Goal: Information Seeking & Learning: Find specific fact

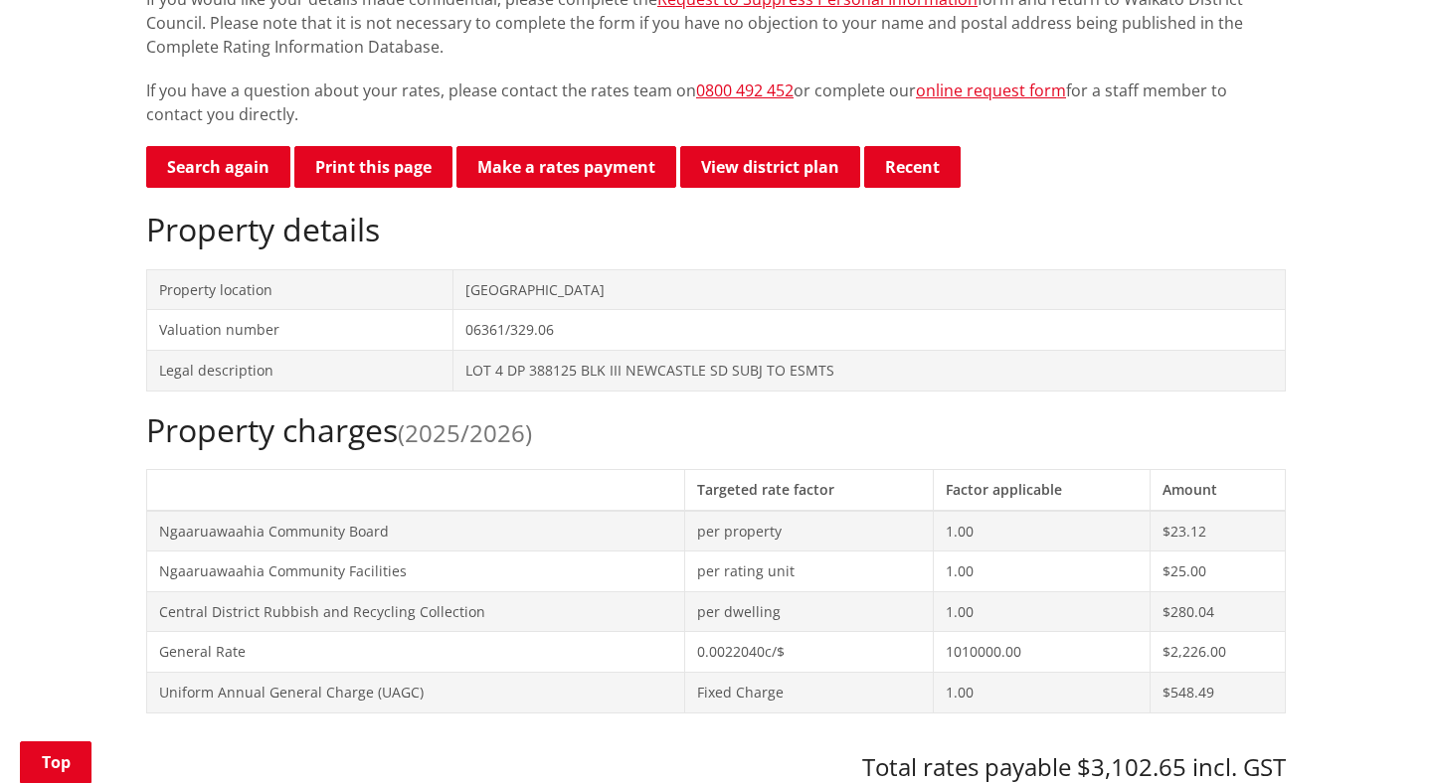
scroll to position [310, 0]
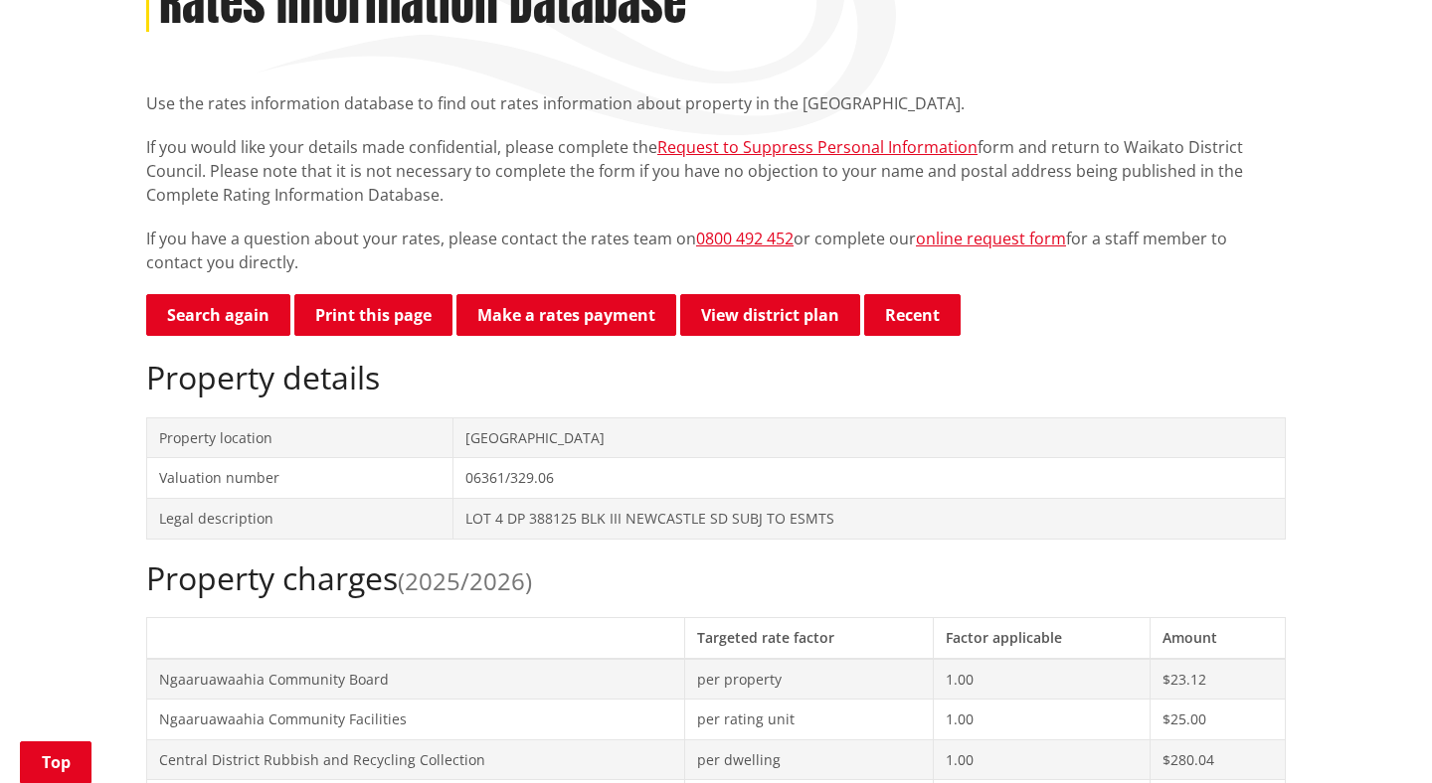
click at [502, 439] on td "[GEOGRAPHIC_DATA]" at bounding box center [869, 438] width 832 height 41
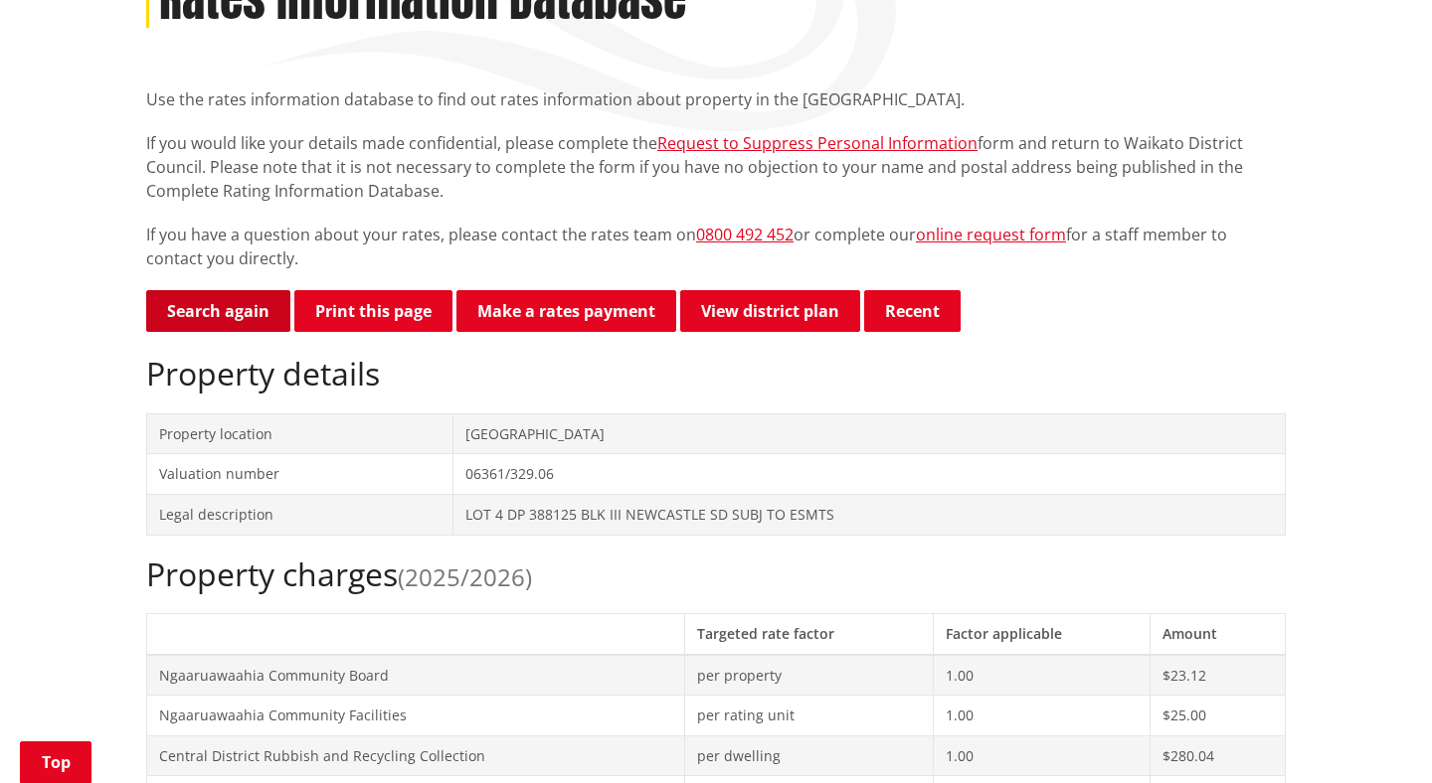
click at [245, 308] on link "Search again" at bounding box center [218, 311] width 144 height 42
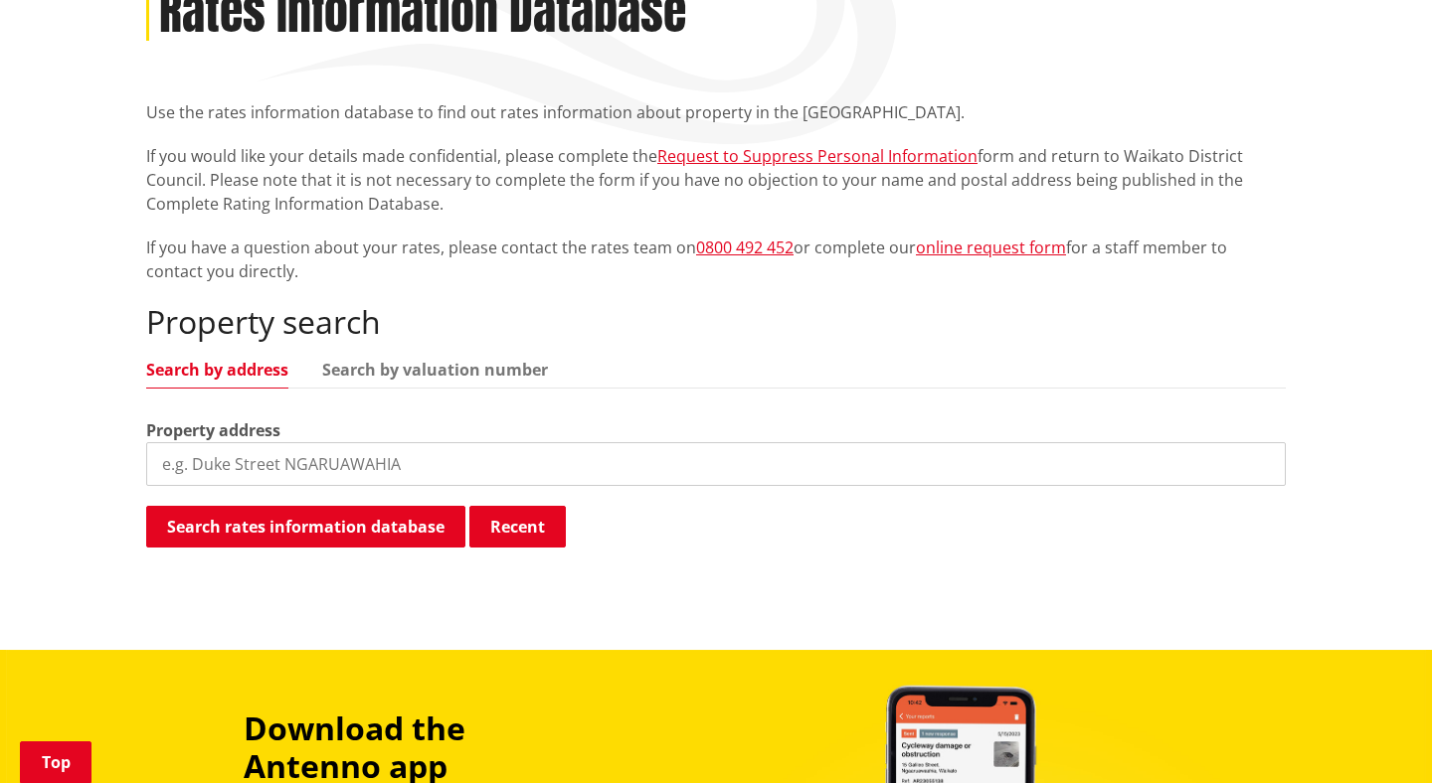
scroll to position [502, 0]
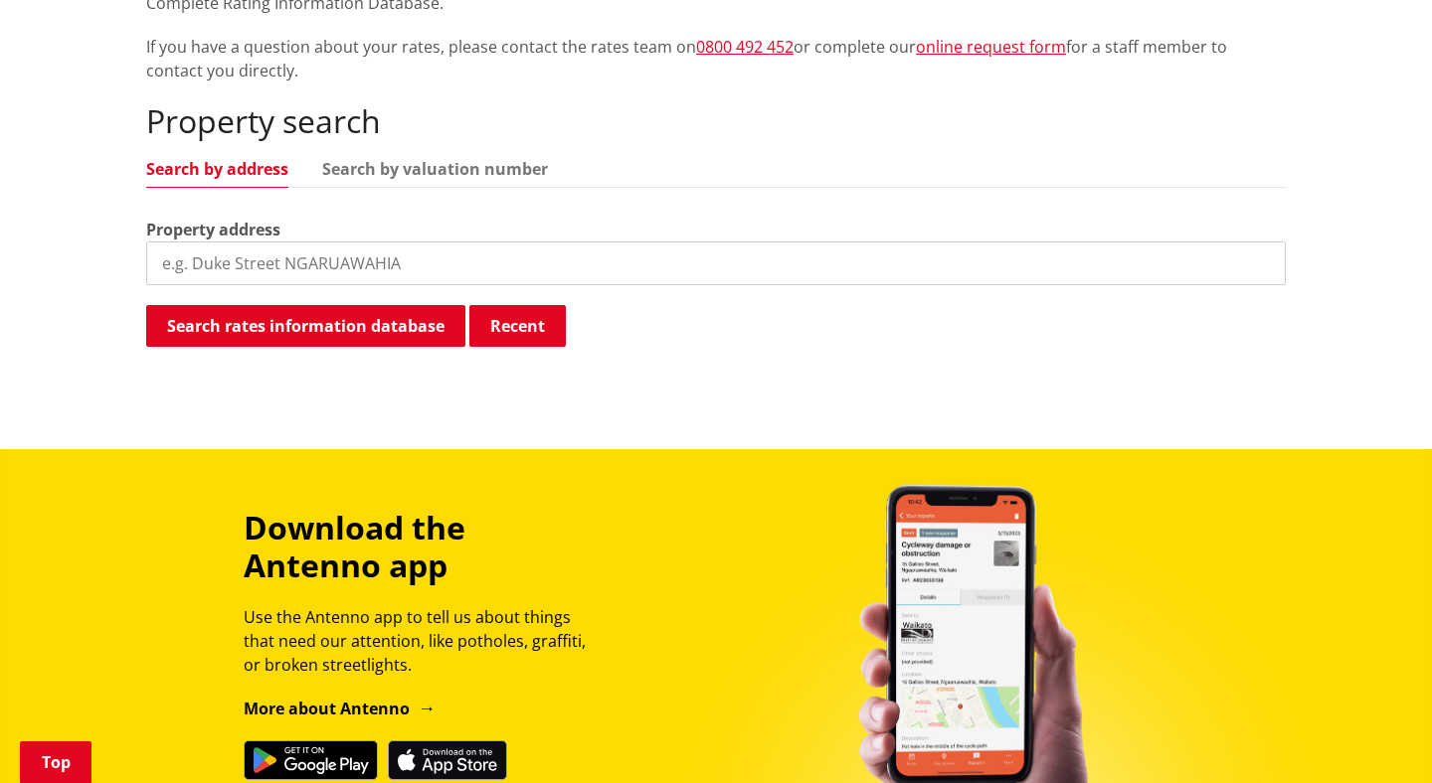
click at [360, 254] on input "search" at bounding box center [715, 264] width 1139 height 44
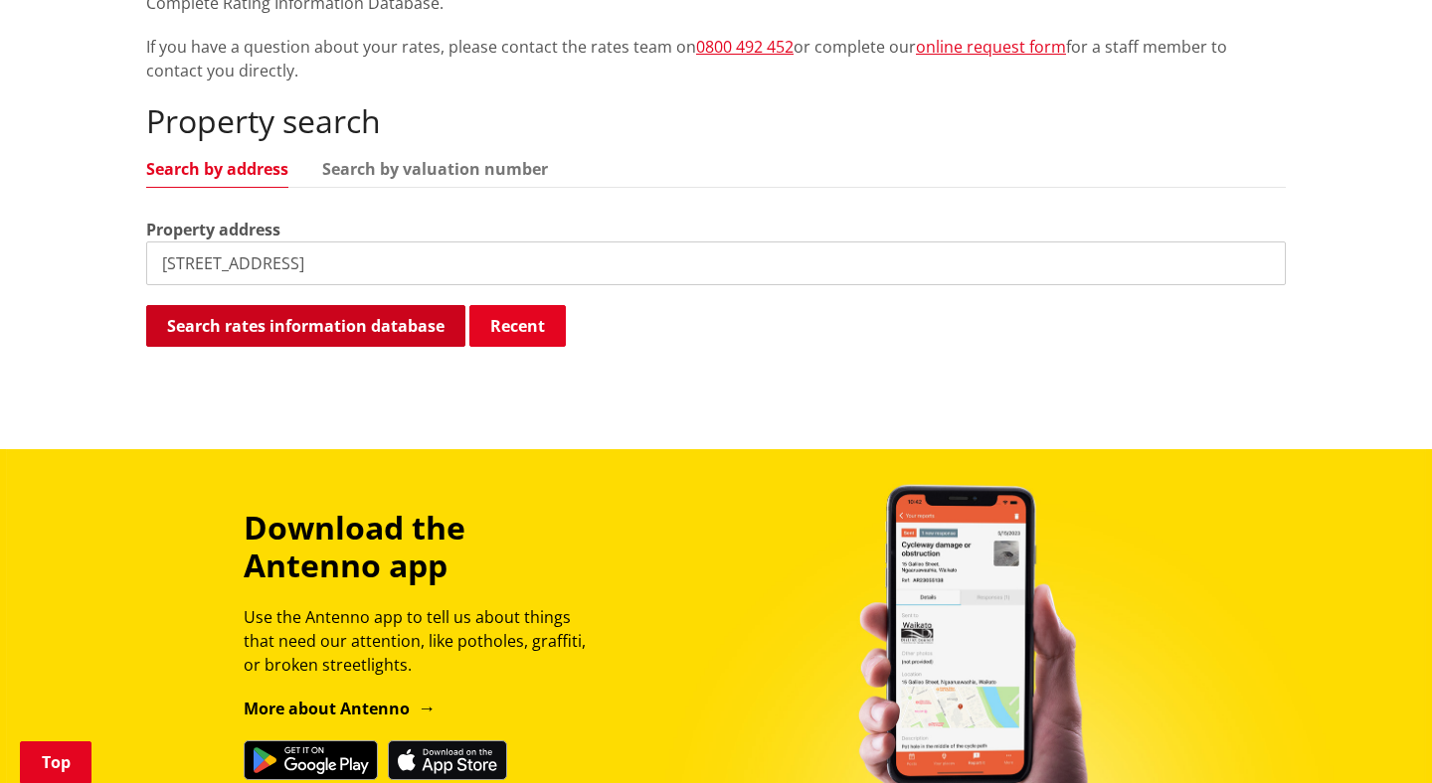
type input "531 parklands road"
click at [362, 330] on button "Search rates information database" at bounding box center [305, 326] width 319 height 42
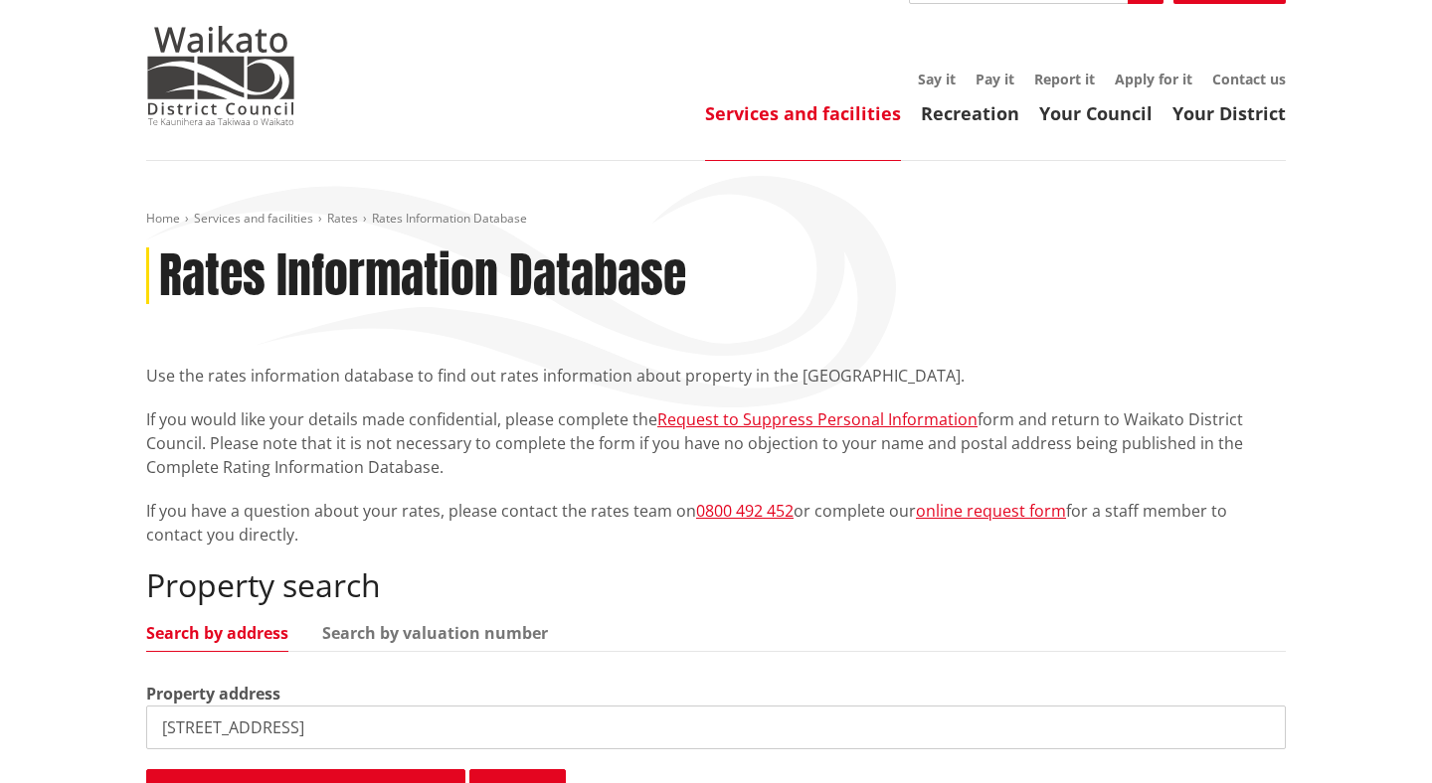
scroll to position [0, 0]
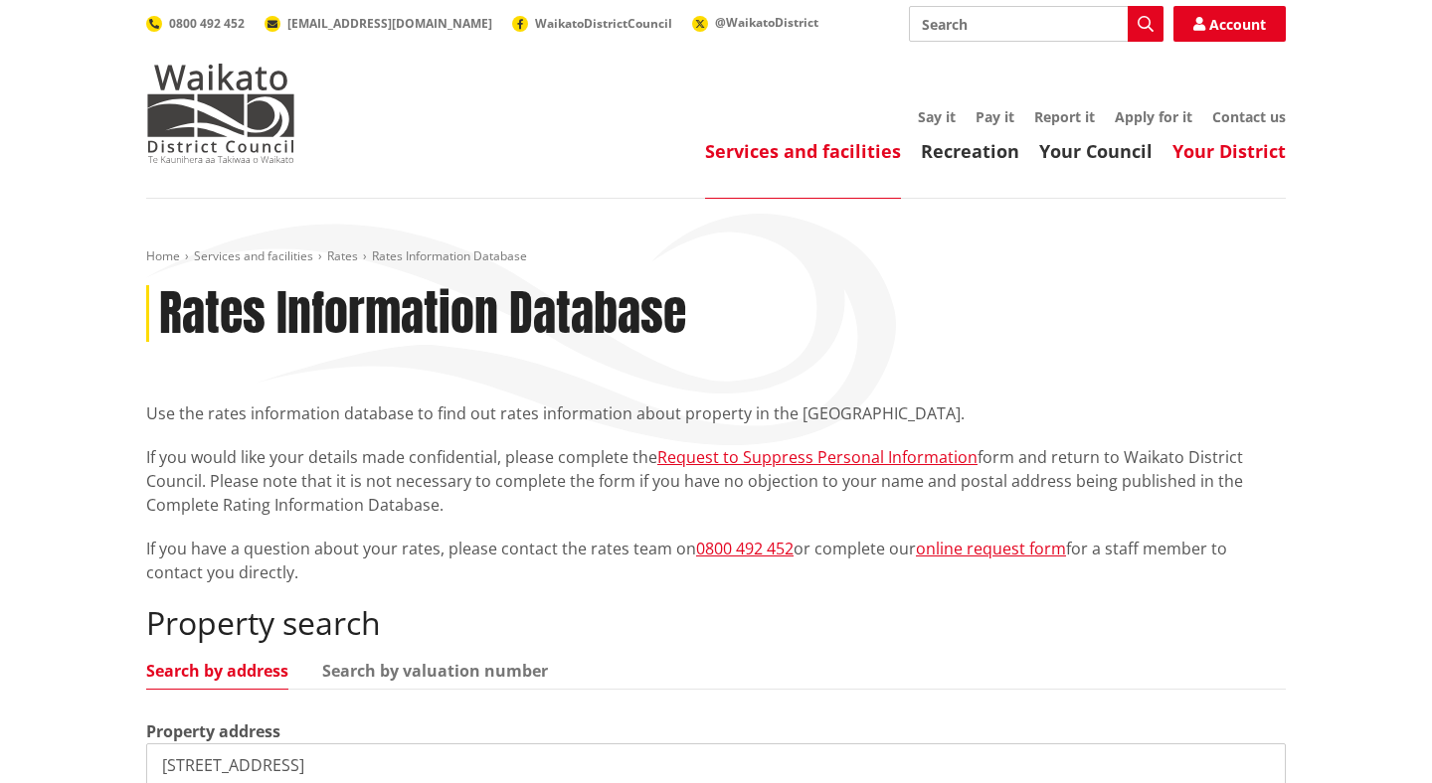
click at [1206, 149] on link "Your District" at bounding box center [1228, 151] width 113 height 24
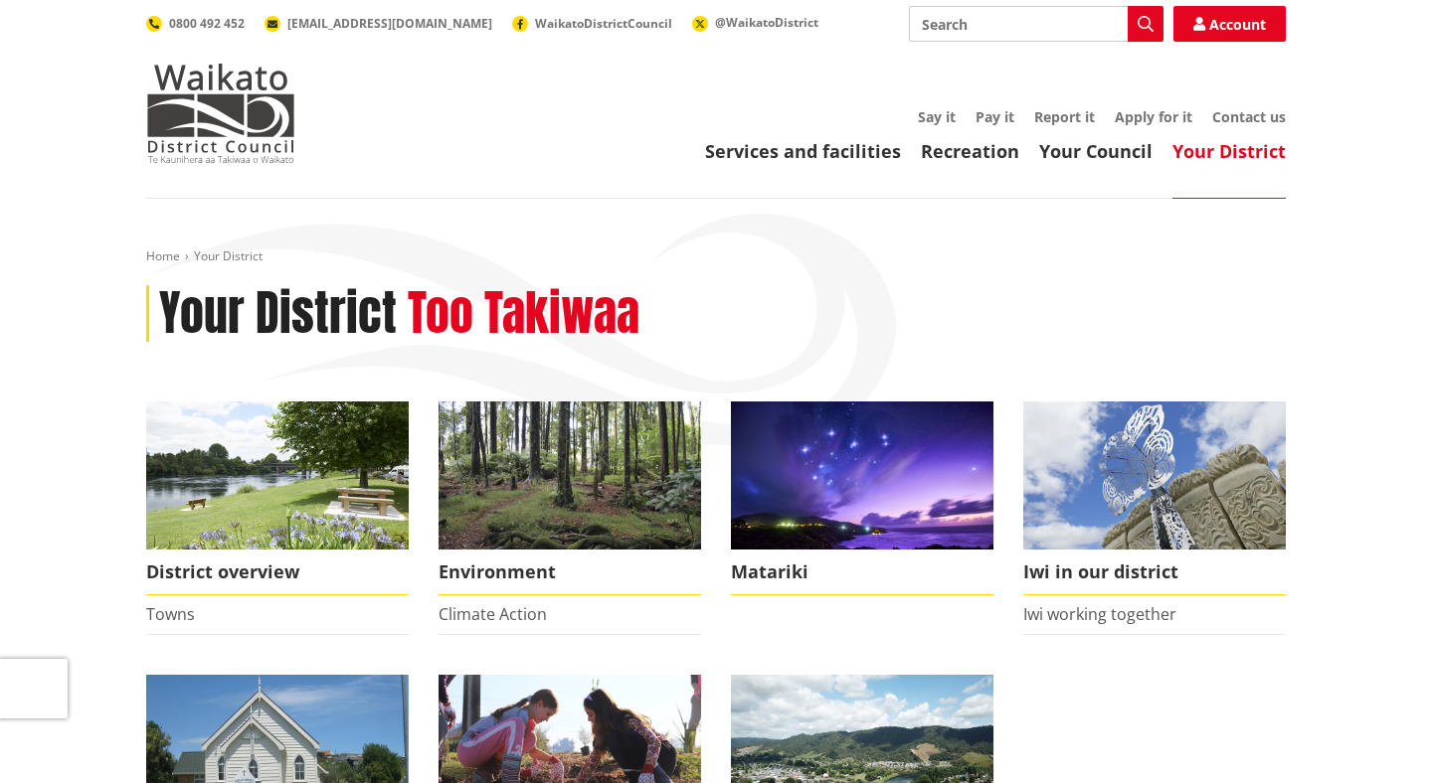
click at [974, 24] on input "Search" at bounding box center [1036, 24] width 254 height 36
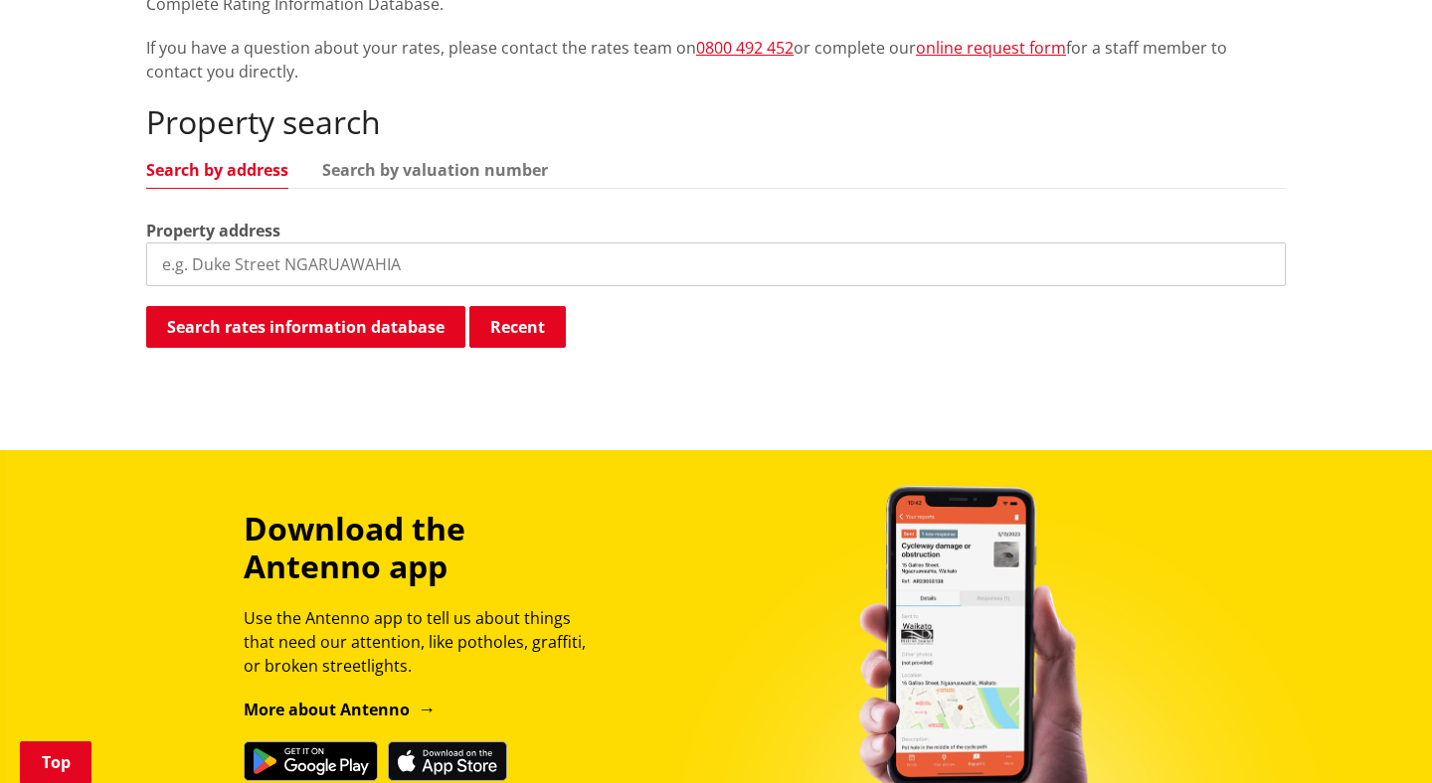
scroll to position [507, 0]
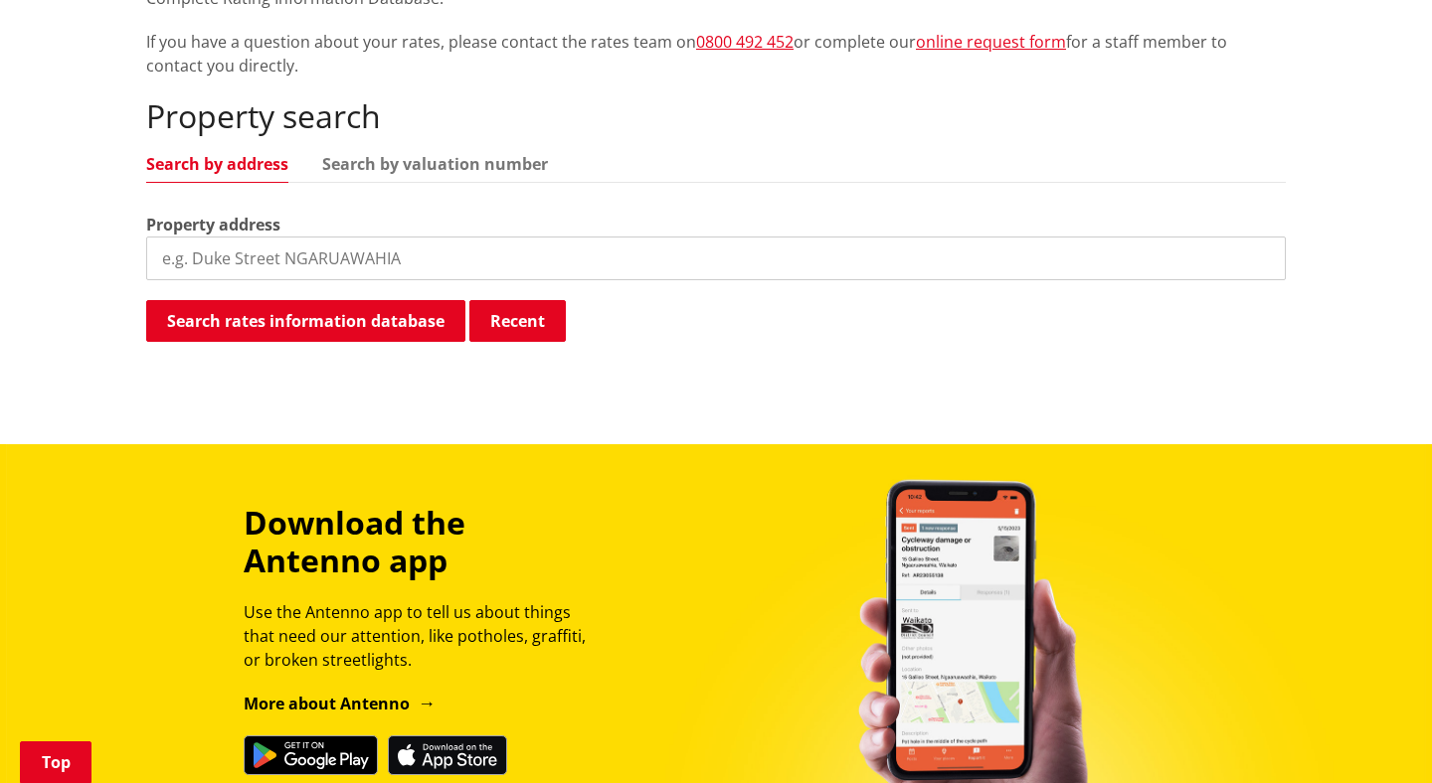
click at [259, 260] on input "search" at bounding box center [715, 259] width 1139 height 44
click at [378, 319] on button "Search rates information database" at bounding box center [305, 321] width 319 height 42
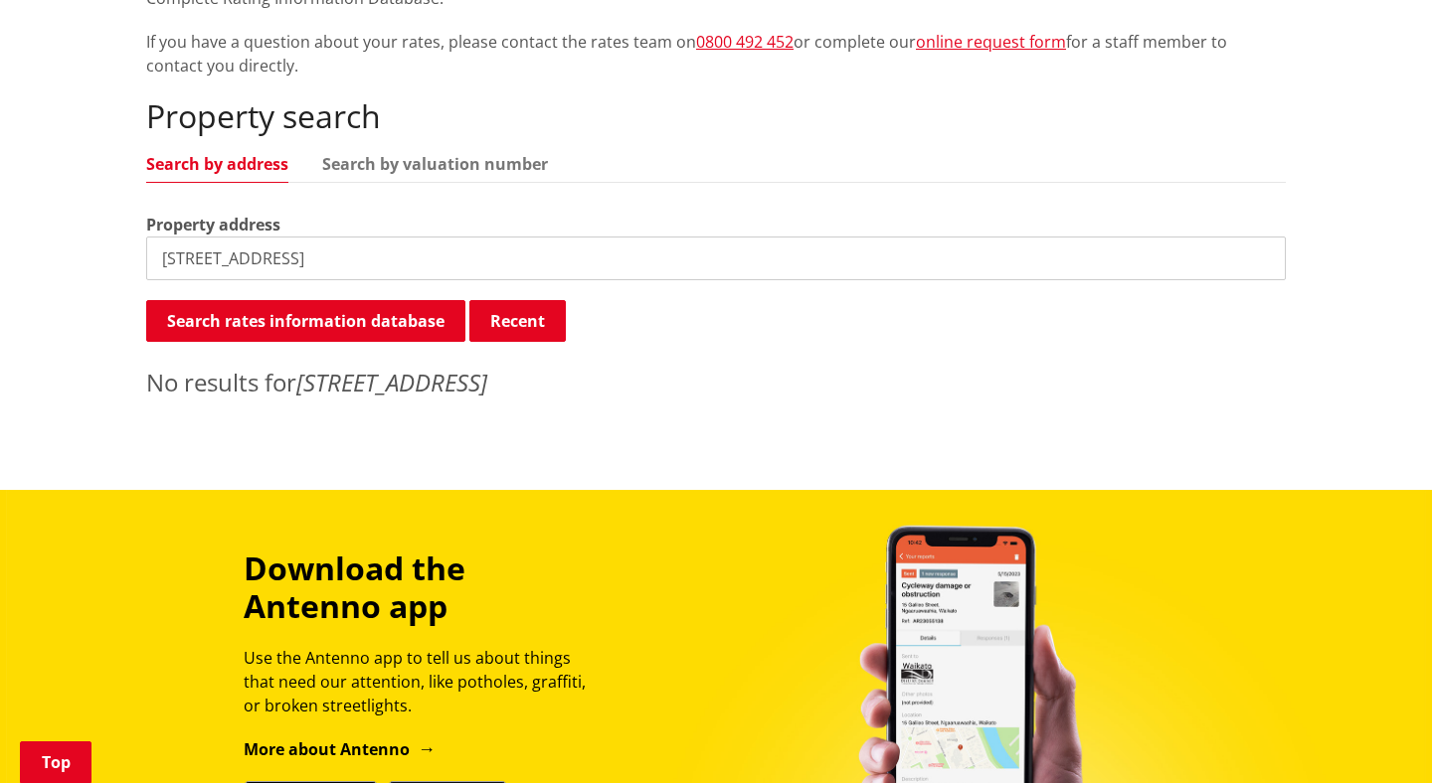
click at [257, 259] on input "531 parkland road" at bounding box center [715, 259] width 1139 height 44
type input "531 parklands road"
click at [331, 324] on button "Search rates information database" at bounding box center [305, 321] width 319 height 42
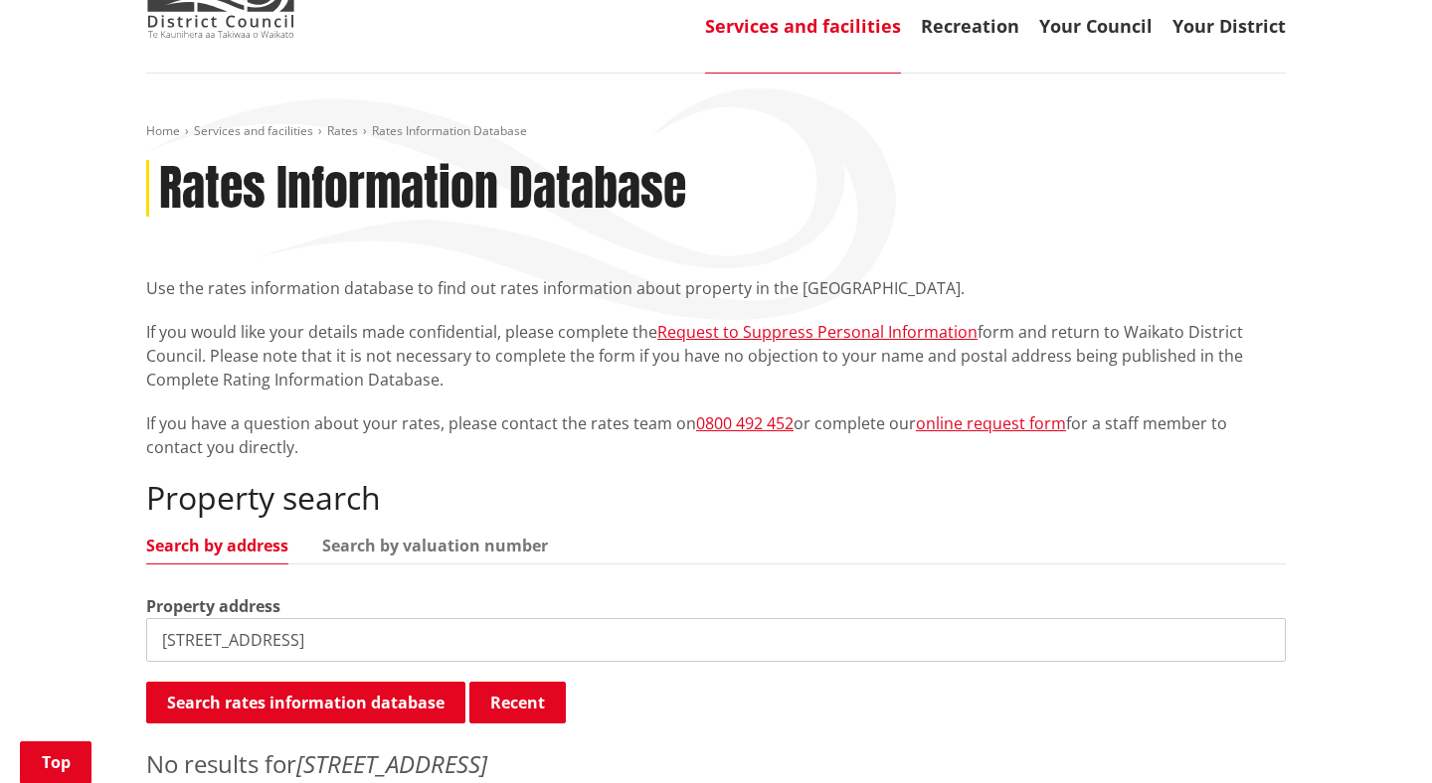
scroll to position [0, 0]
